Goal: Task Accomplishment & Management: Manage account settings

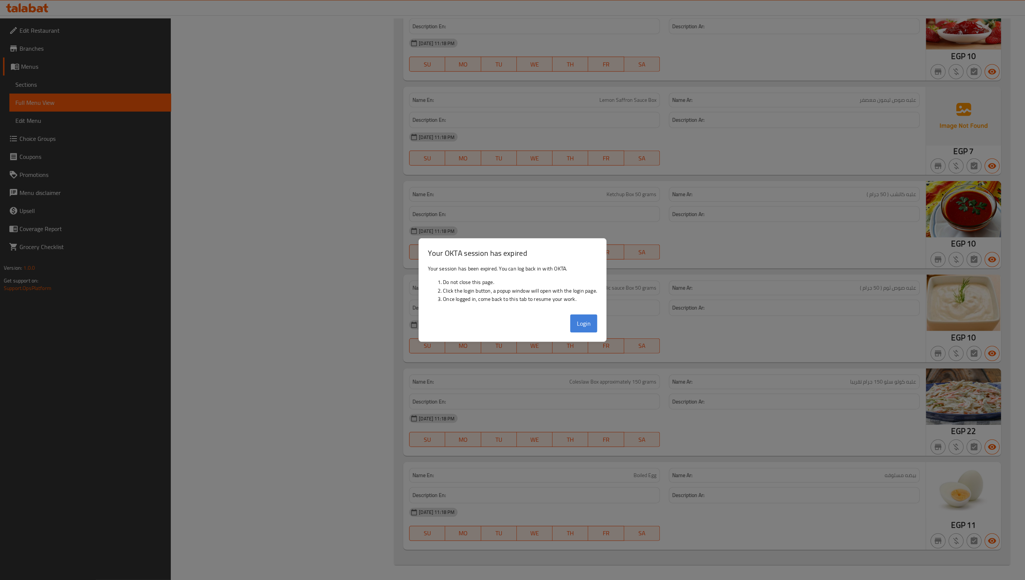
scroll to position [8229, 0]
click at [587, 327] on button "Login" at bounding box center [583, 323] width 27 height 18
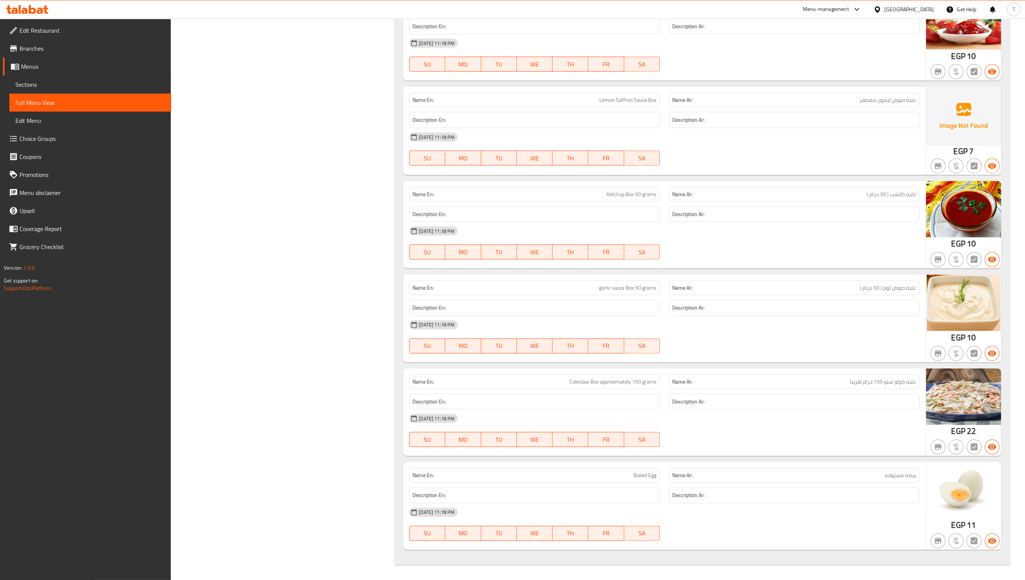
click at [78, 71] on span "Menus" at bounding box center [93, 66] width 144 height 9
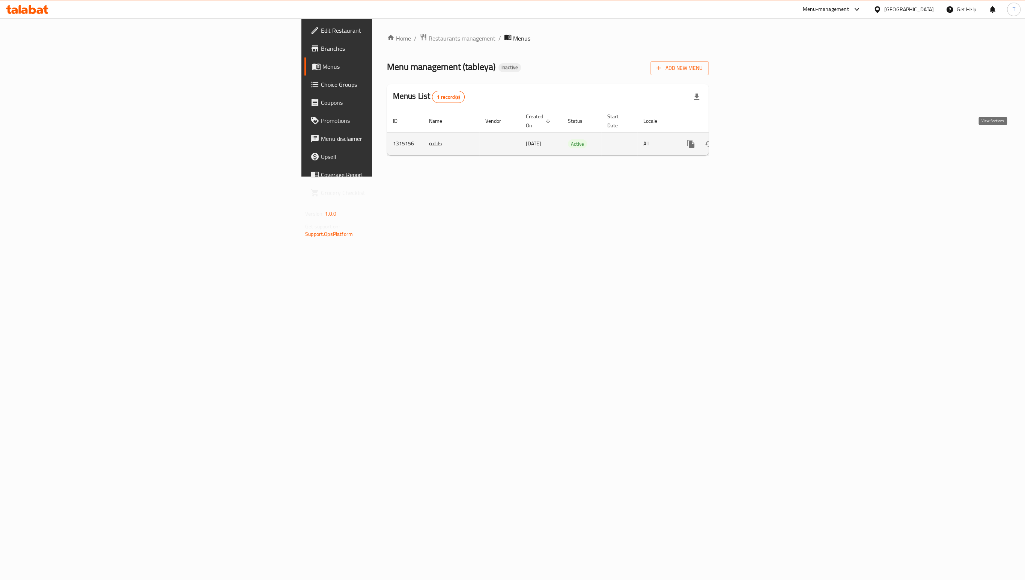
click at [750, 140] on icon "enhanced table" at bounding box center [745, 143] width 9 height 9
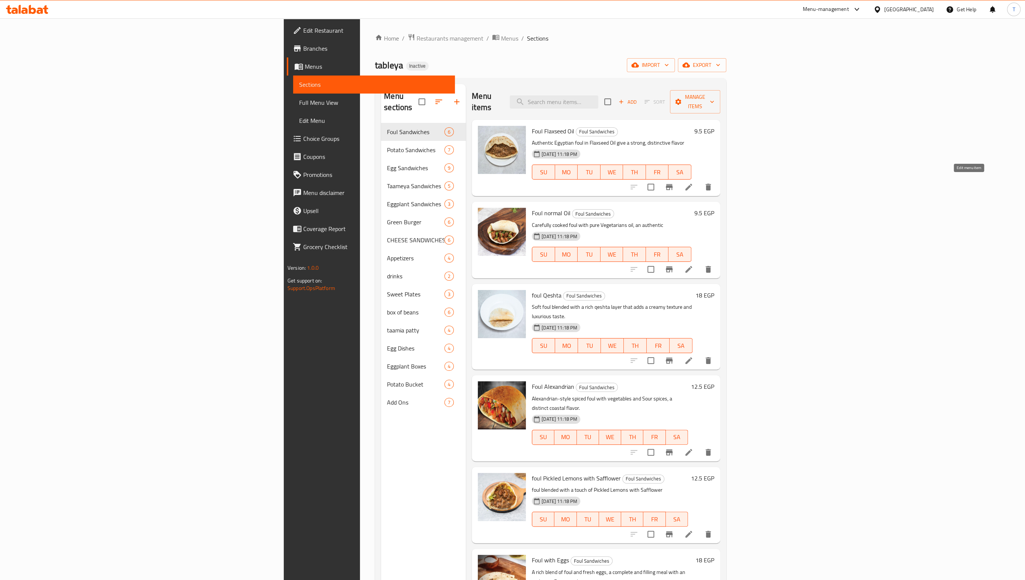
click at [693, 182] on icon at bounding box center [688, 186] width 9 height 9
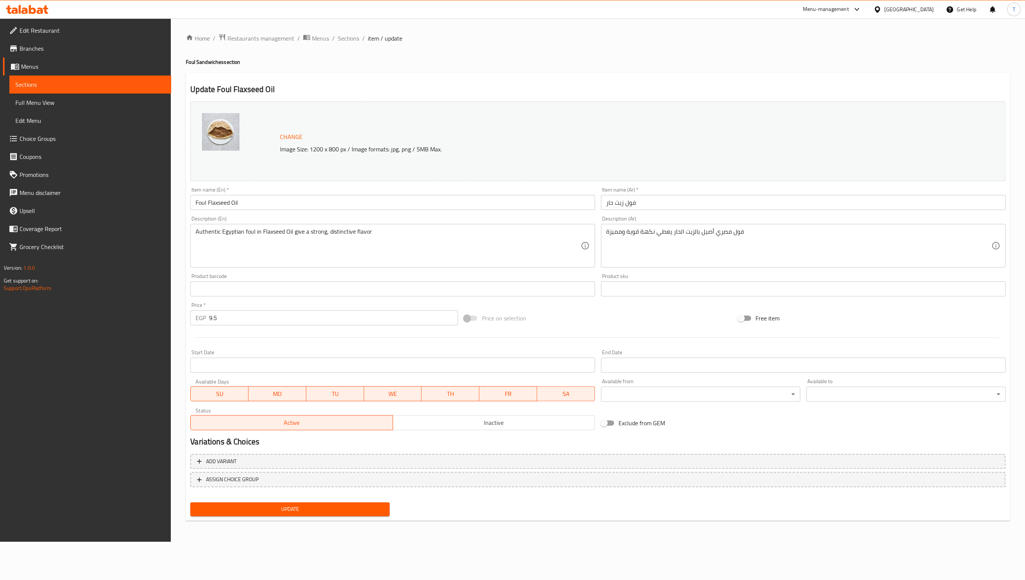
click at [220, 399] on span "SU" at bounding box center [220, 393] width 52 height 11
click at [271, 399] on span "MO" at bounding box center [277, 393] width 52 height 11
click at [336, 399] on span "TU" at bounding box center [335, 393] width 52 height 11
click at [234, 399] on span "SU" at bounding box center [220, 393] width 52 height 11
click at [272, 399] on span "MO" at bounding box center [277, 393] width 52 height 11
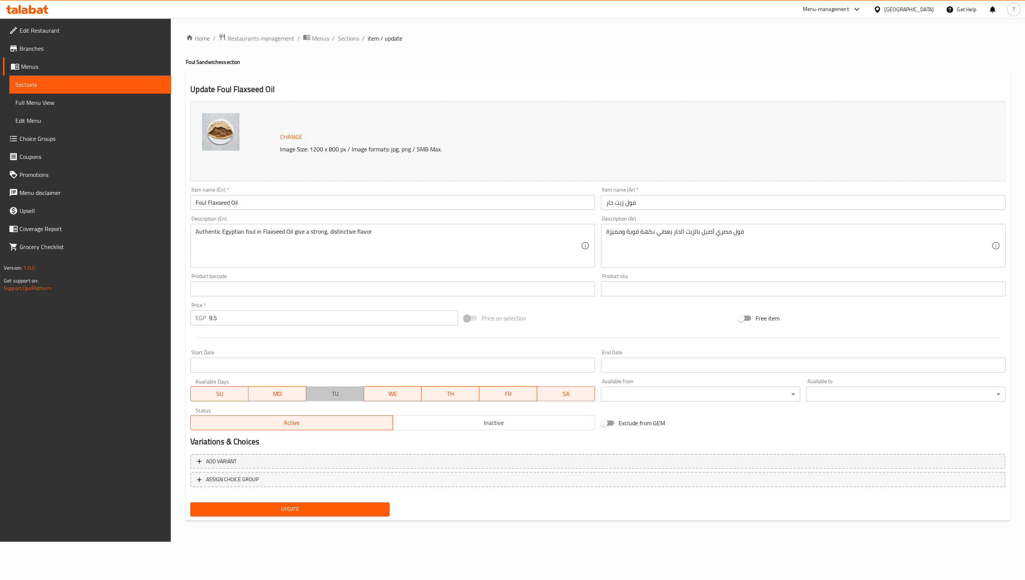
click at [334, 399] on span "TU" at bounding box center [335, 393] width 52 height 11
click at [547, 60] on h4 "Foul Sandwiches section" at bounding box center [598, 62] width 824 height 8
